Goal: Find specific page/section: Find specific page/section

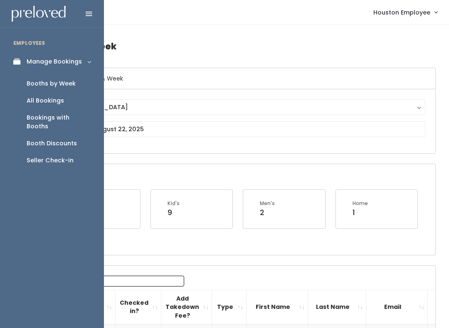
click at [15, 113] on link "Bookings with Booths" at bounding box center [52, 122] width 104 height 26
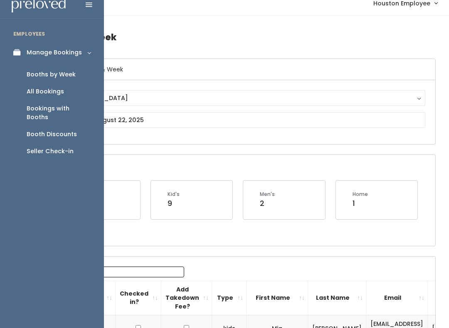
click at [55, 130] on div "Booth Discounts" at bounding box center [52, 134] width 50 height 9
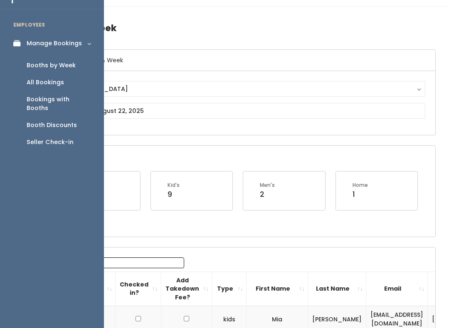
scroll to position [18, 0]
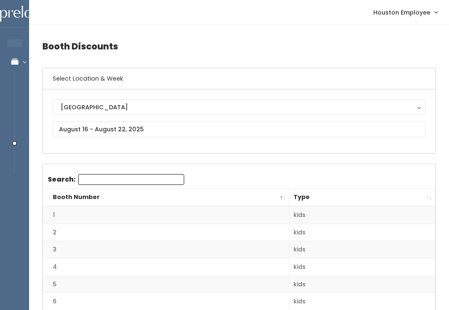
click at [148, 295] on td "6" at bounding box center [166, 301] width 246 height 17
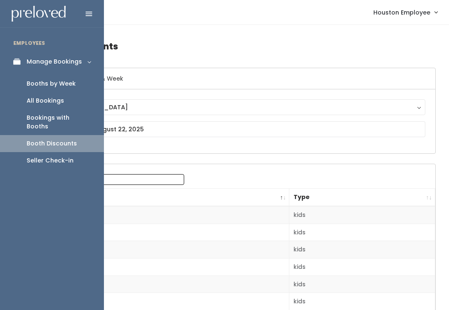
click at [98, 19] on div at bounding box center [52, 13] width 104 height 27
click at [91, 15] on icon at bounding box center [89, 13] width 7 height 7
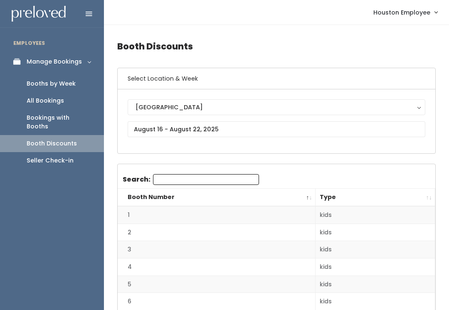
click at [58, 67] on link "Manage Bookings" at bounding box center [52, 61] width 104 height 19
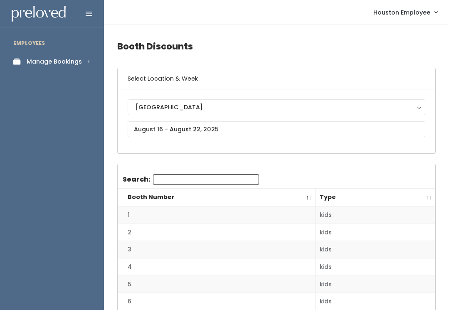
click at [88, 17] on icon at bounding box center [89, 13] width 7 height 7
